Goal: Navigation & Orientation: Find specific page/section

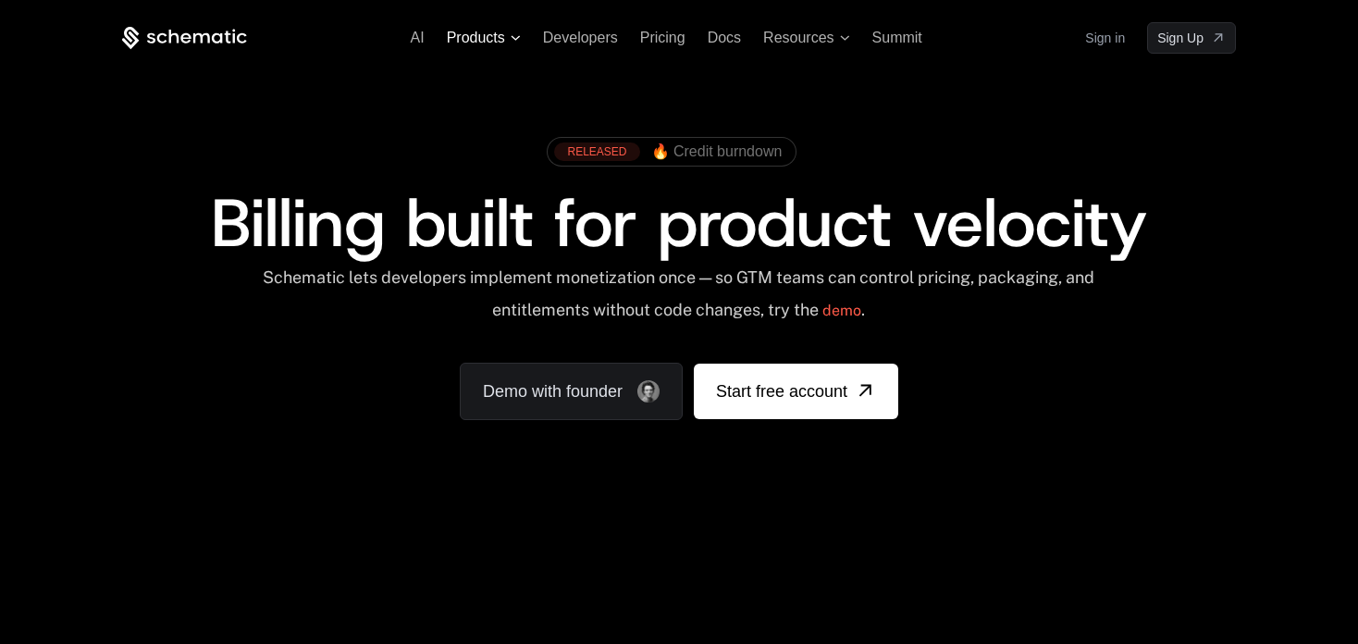
click at [505, 30] on span "Products" at bounding box center [484, 38] width 74 height 17
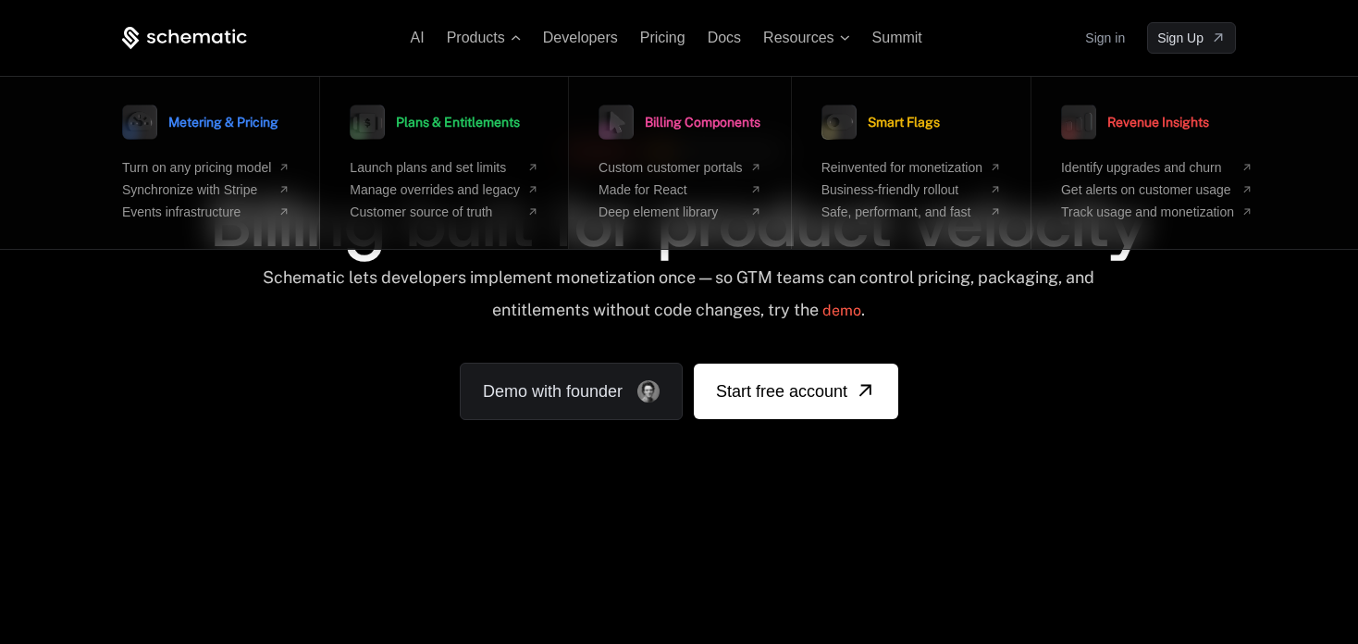
click at [425, 117] on span "Plans & Entitlements" at bounding box center [458, 122] width 124 height 13
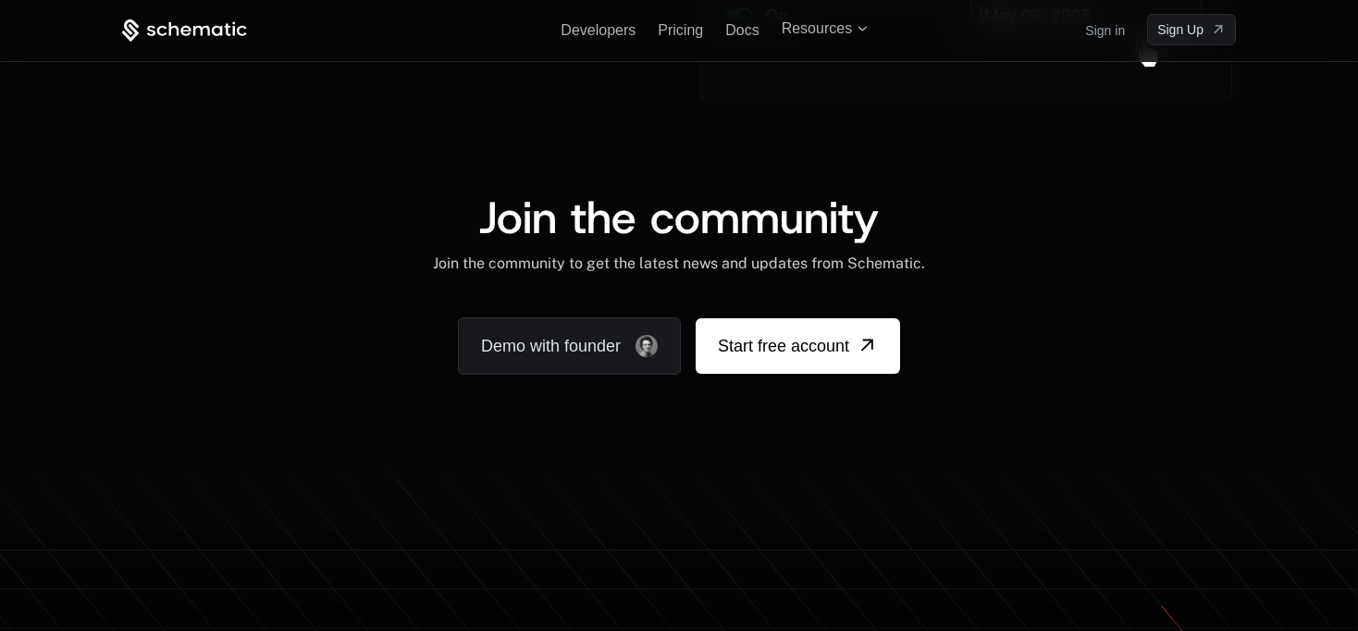
scroll to position [3607, 0]
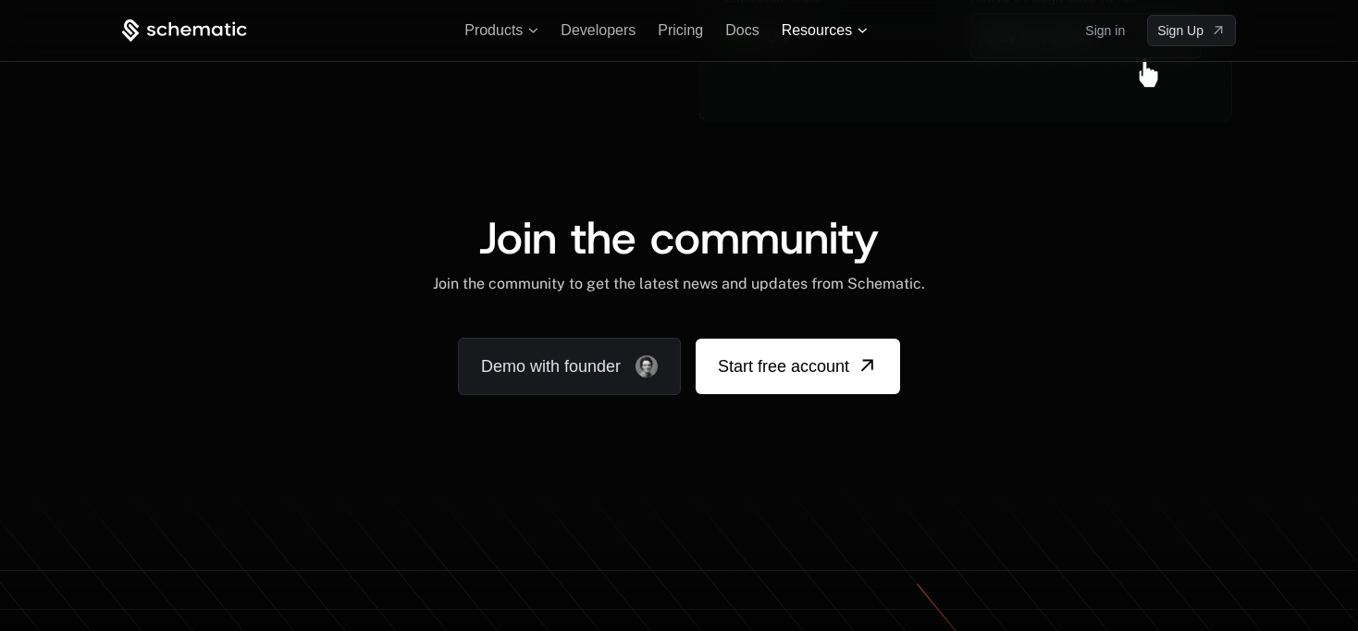
click at [855, 31] on span "Resources" at bounding box center [824, 30] width 86 height 17
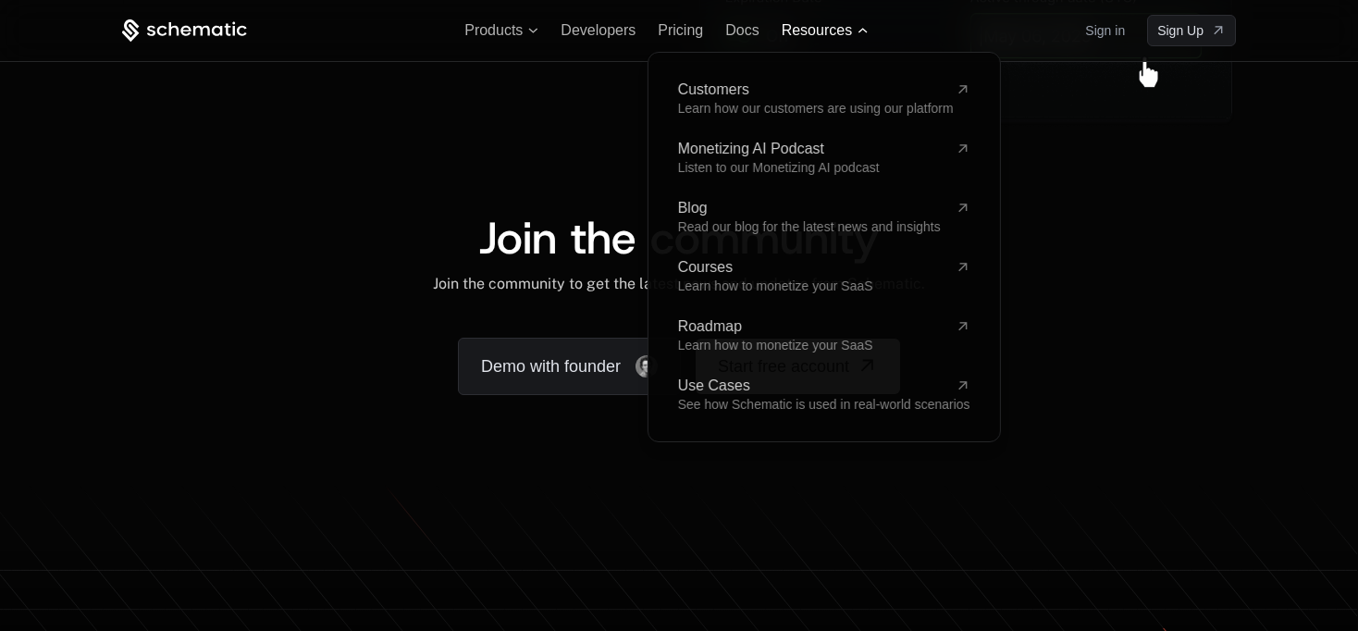
click at [855, 31] on span "Resources" at bounding box center [824, 30] width 86 height 17
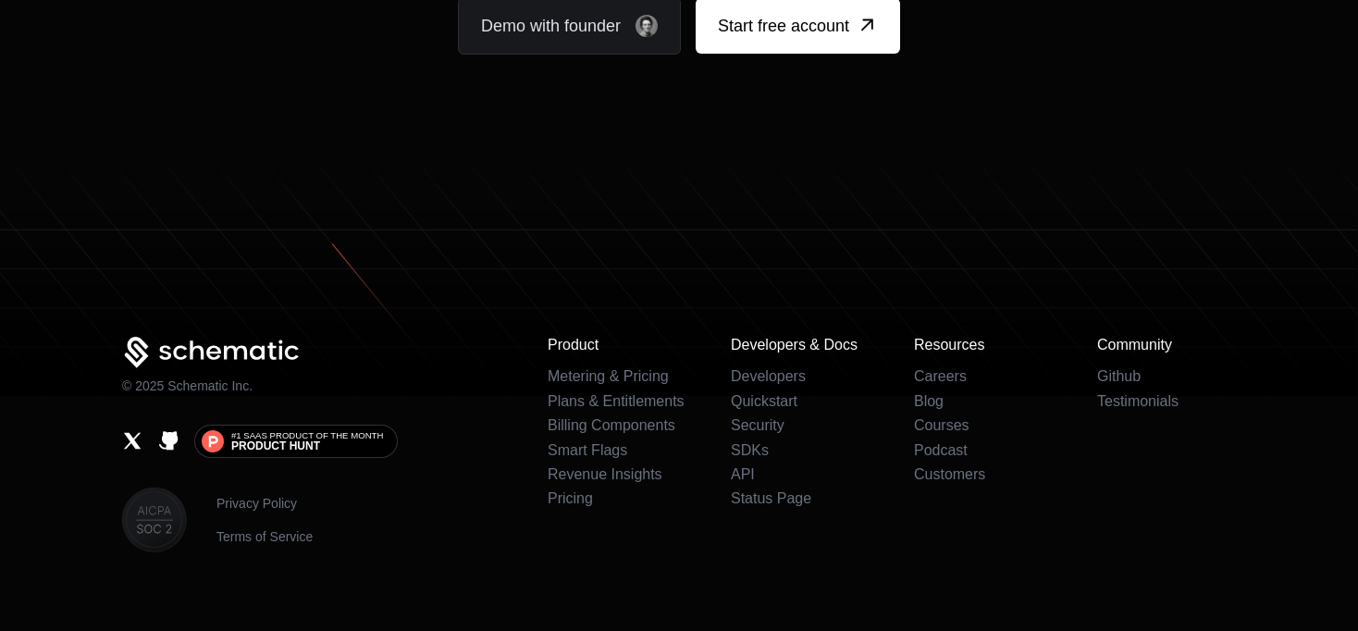
scroll to position [3953, 0]
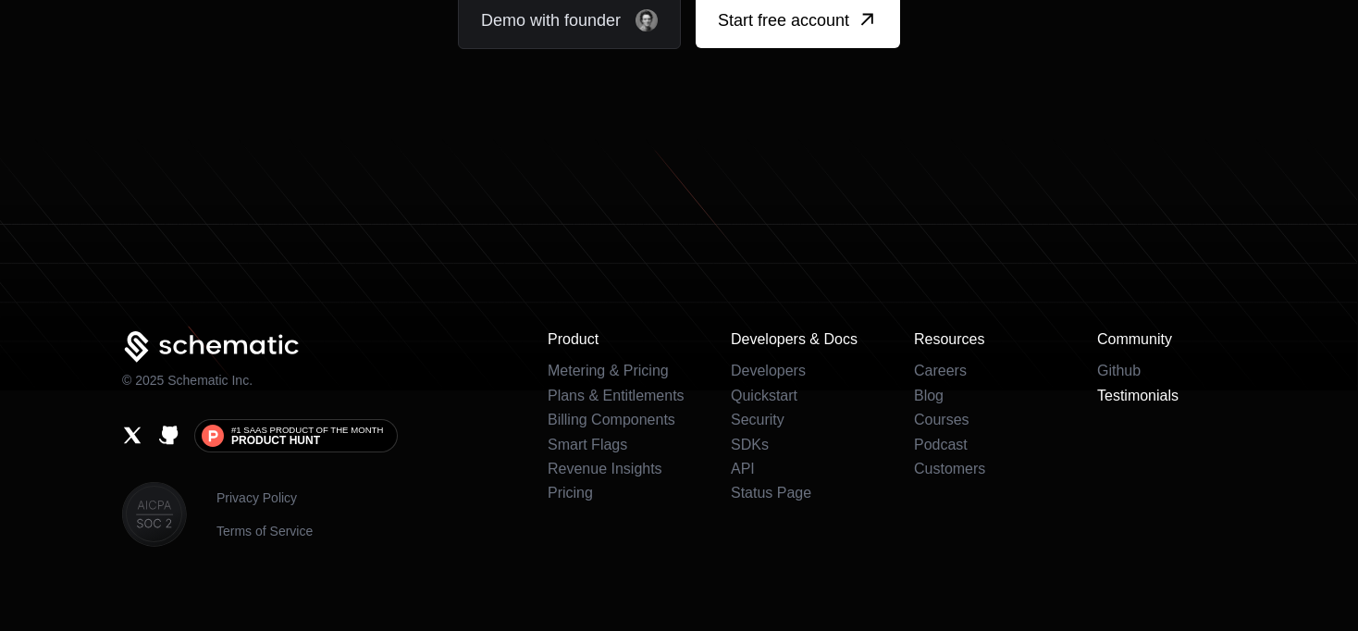
click at [1103, 388] on link "Testimonials" at bounding box center [1137, 396] width 81 height 16
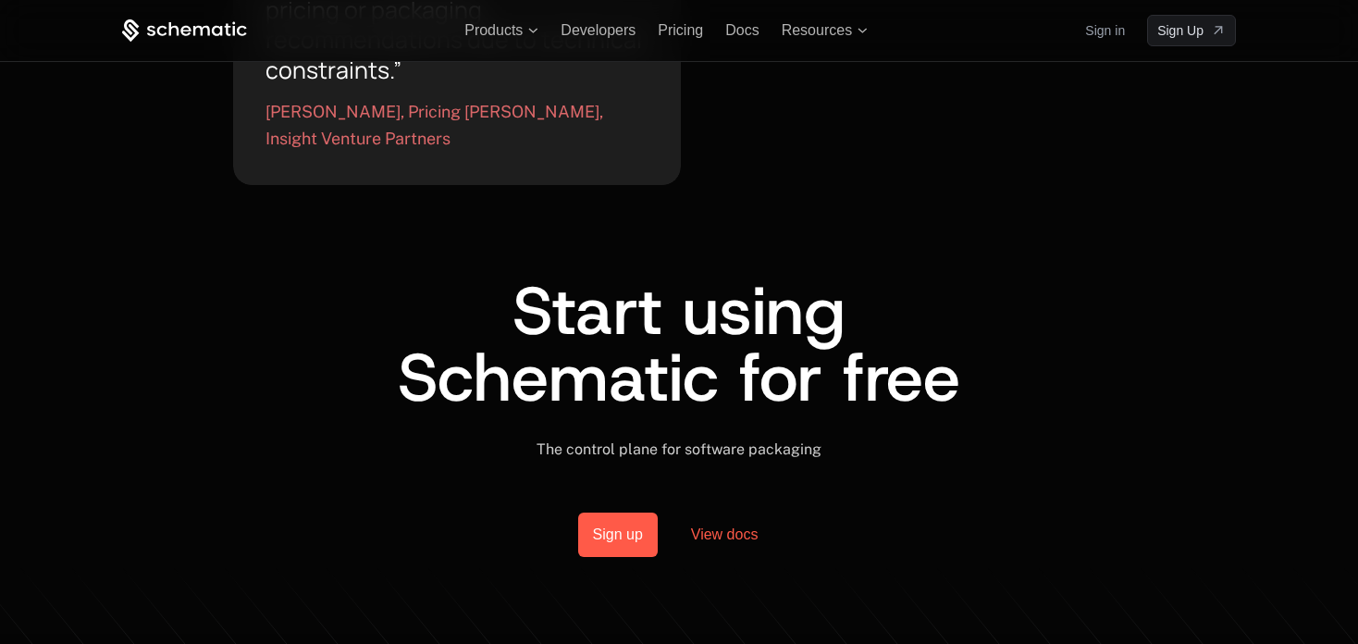
scroll to position [2312, 0]
